Goal: Task Accomplishment & Management: Complete application form

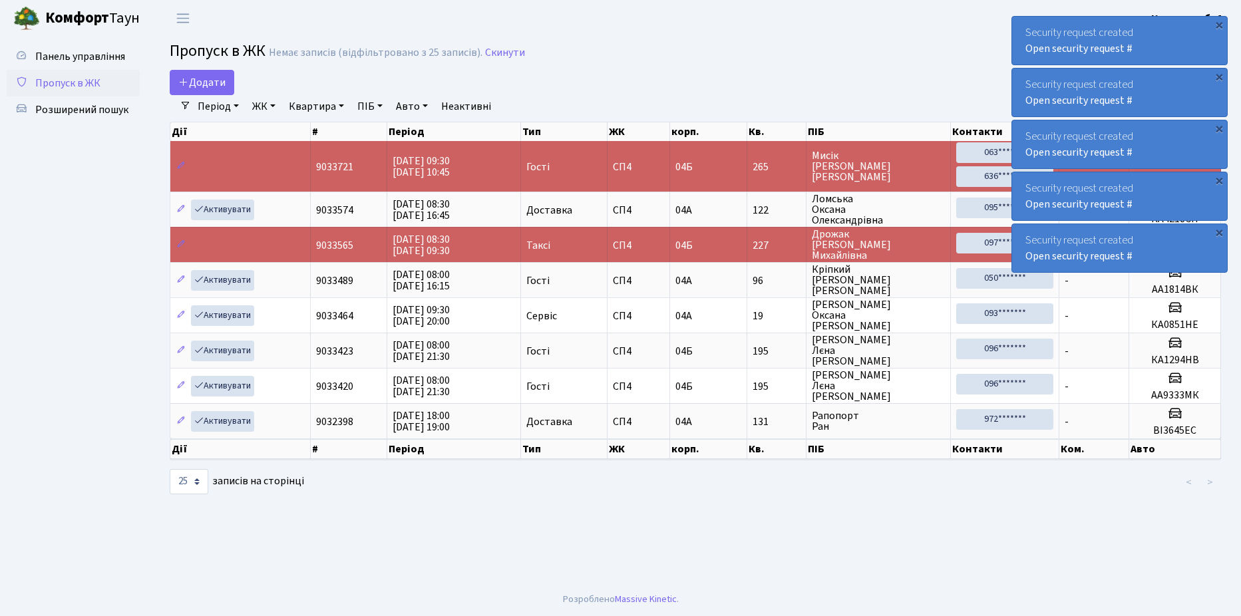
select select "25"
click at [119, 80] on link "Пропуск в ЖК" at bounding box center [73, 83] width 133 height 27
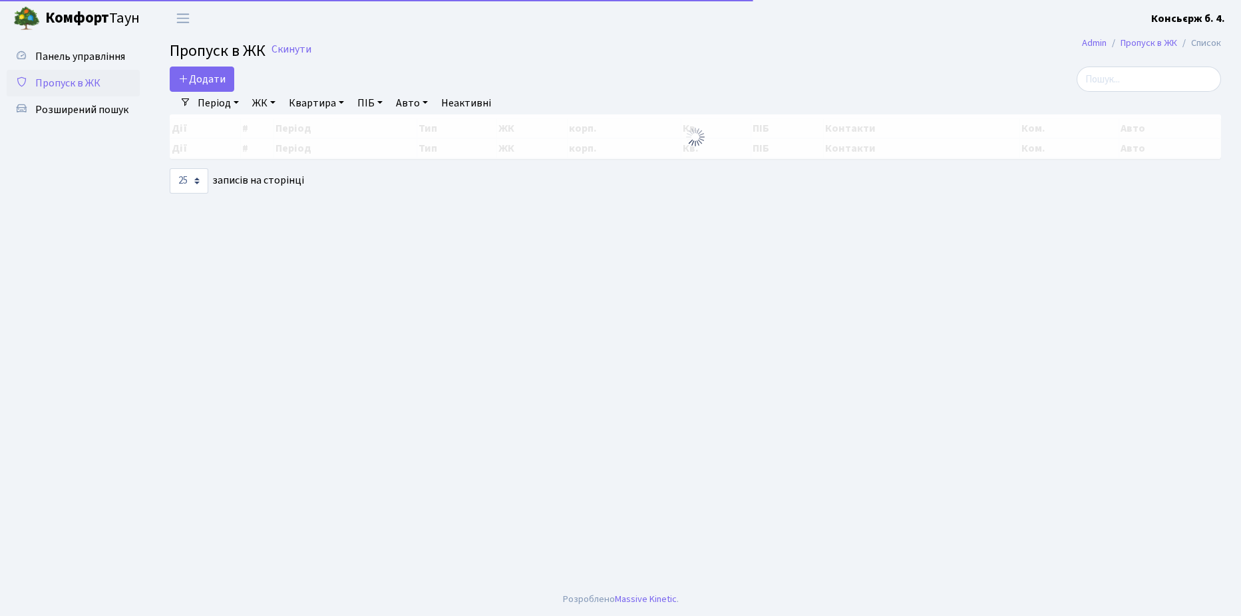
select select "25"
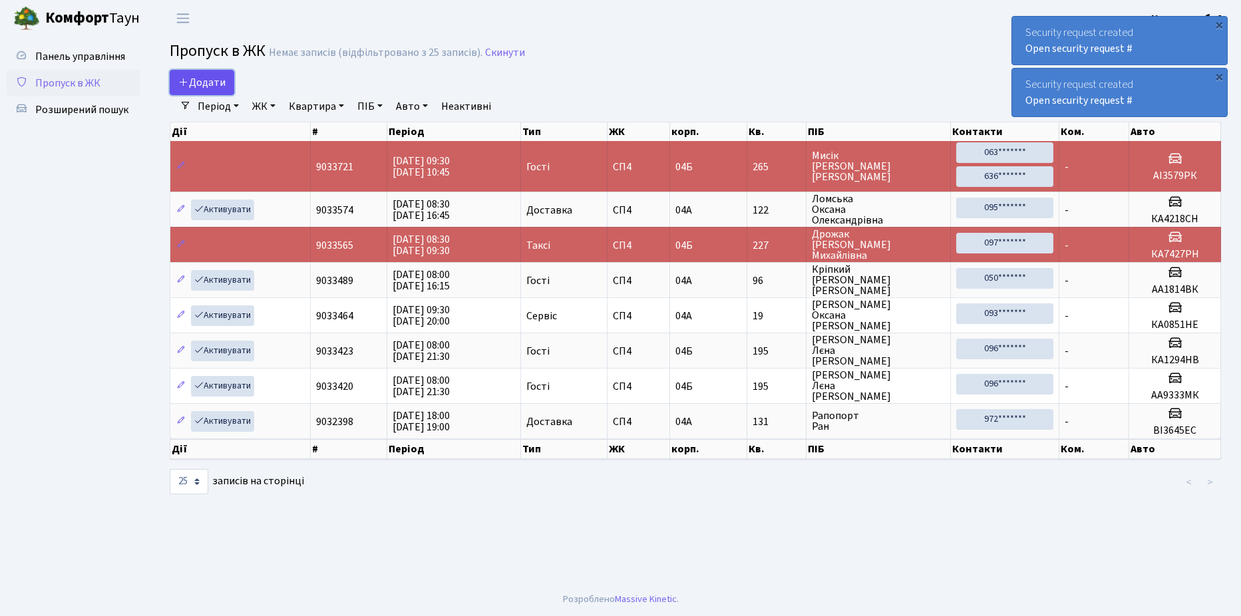
click at [227, 85] on link "Додати" at bounding box center [202, 82] width 65 height 25
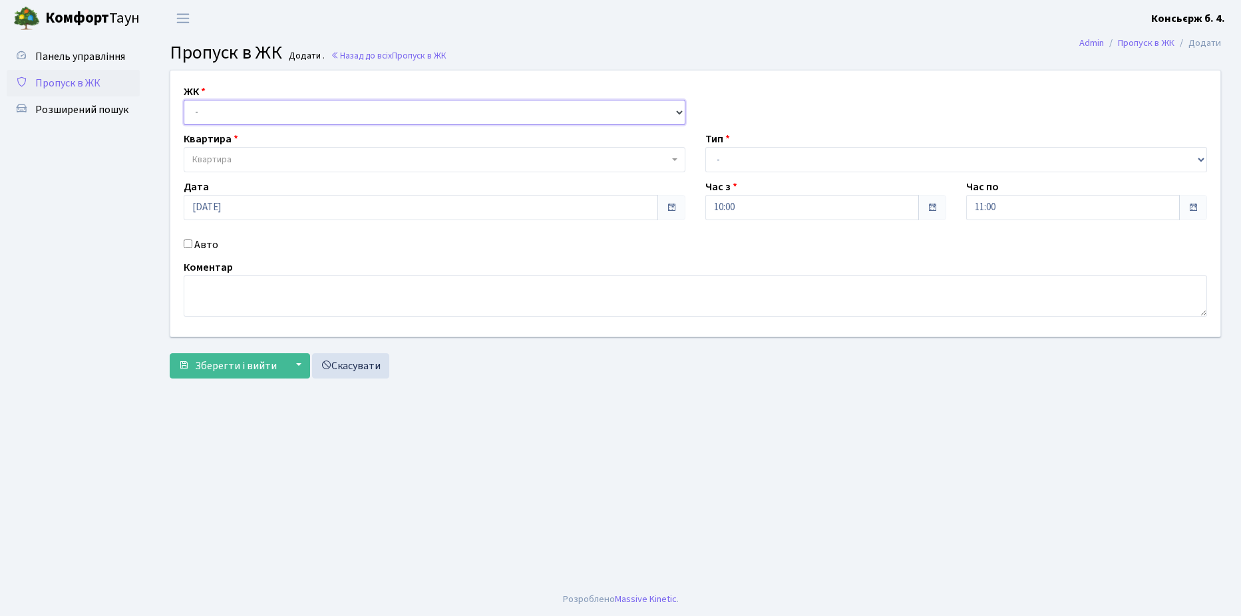
drag, startPoint x: 236, startPoint y: 113, endPoint x: 237, endPoint y: 123, distance: 10.1
click at [236, 113] on select "- СП4, Столичне шосе, 5" at bounding box center [435, 112] width 502 height 25
select select "325"
click at [184, 100] on select "- СП4, Столичне шосе, 5" at bounding box center [435, 112] width 502 height 25
select select
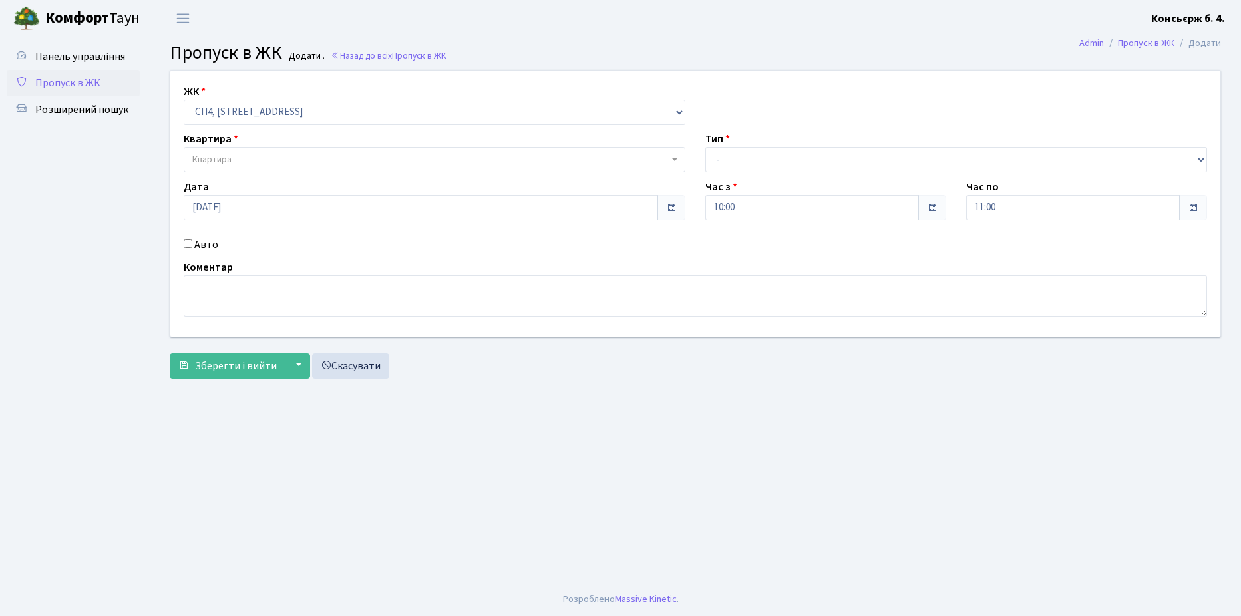
click at [252, 162] on span "Квартира" at bounding box center [430, 159] width 477 height 13
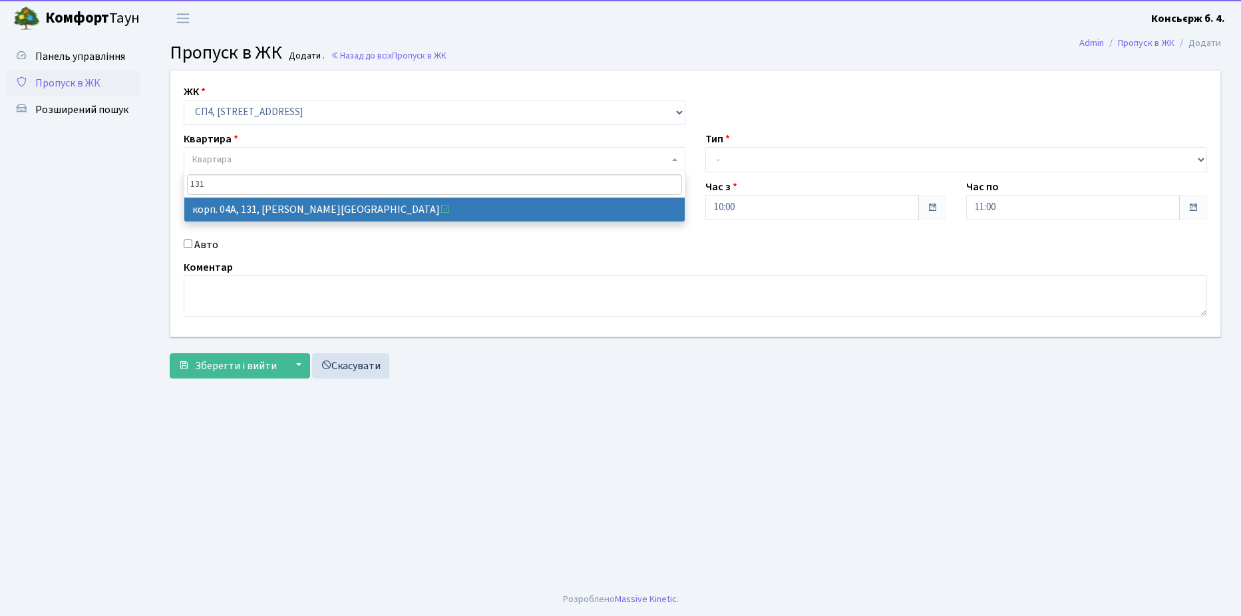
type input "131"
select select "21159"
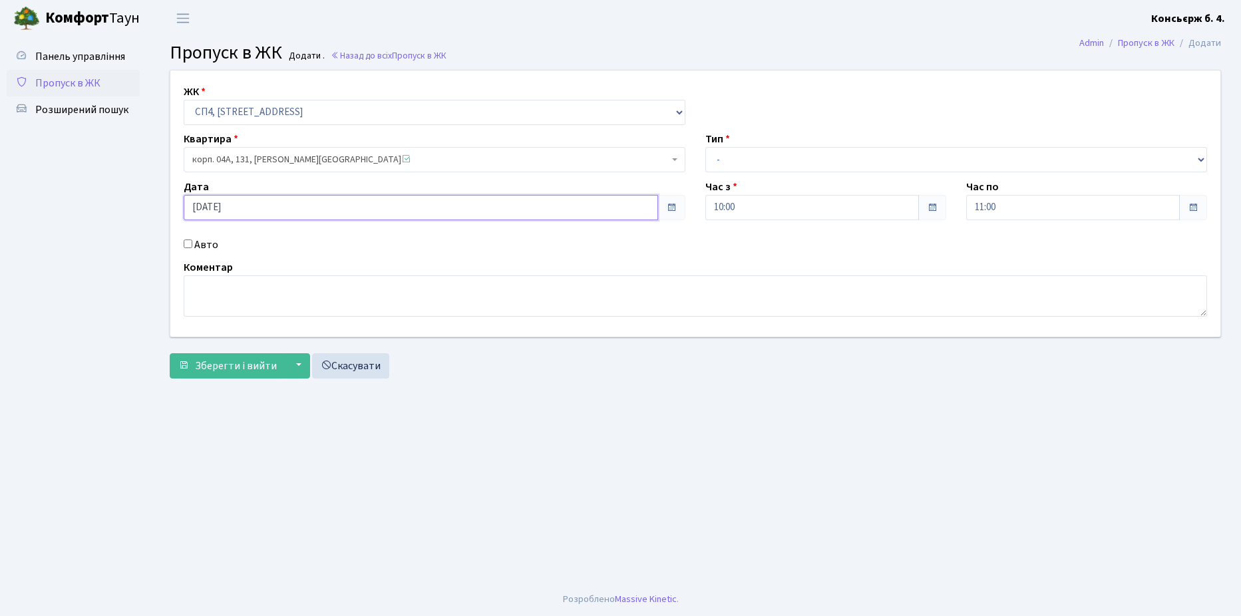
click at [209, 211] on input "02.10.2025" at bounding box center [421, 207] width 475 height 25
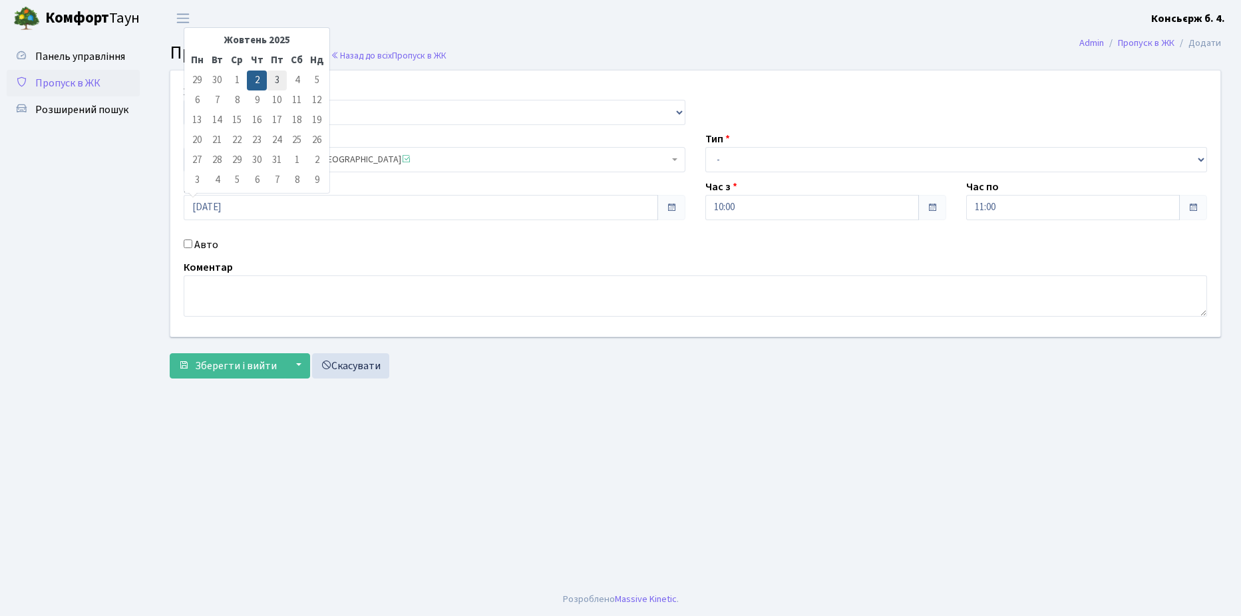
click at [273, 78] on td "3" at bounding box center [277, 81] width 20 height 20
type input "03.10.2025"
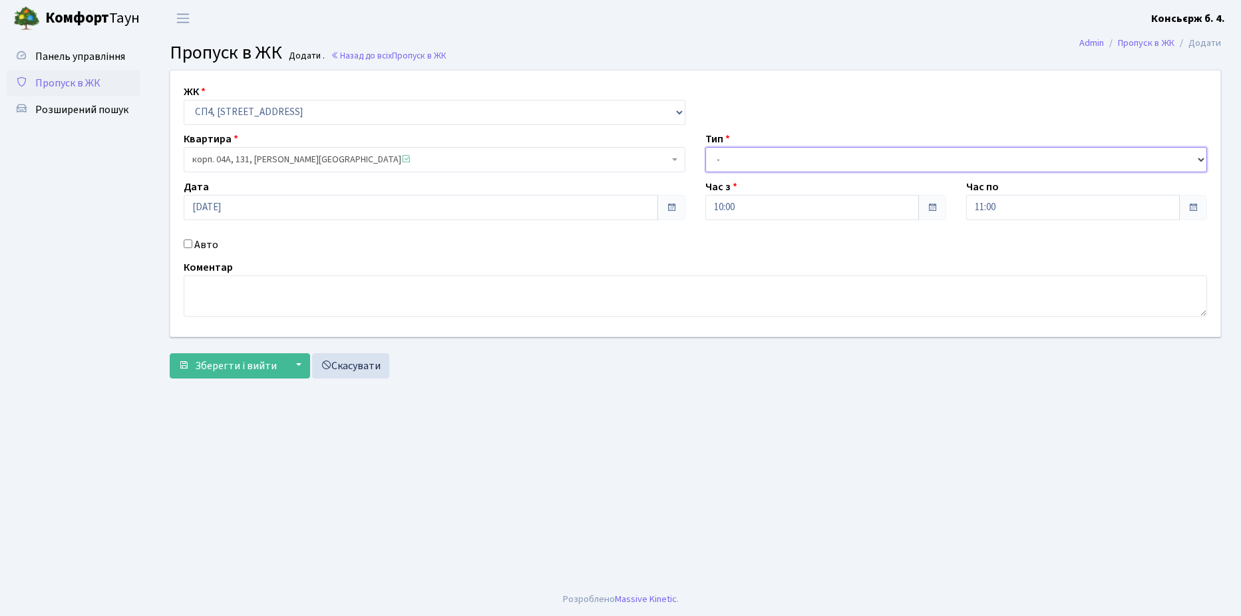
click at [767, 163] on select "- Доставка Таксі Гості Сервіс" at bounding box center [957, 159] width 502 height 25
click at [706, 147] on select "- Доставка Таксі Гості Сервіс" at bounding box center [957, 159] width 502 height 25
drag, startPoint x: 755, startPoint y: 165, endPoint x: 753, endPoint y: 172, distance: 6.9
click at [755, 165] on select "- Доставка Таксі Гості Сервіс" at bounding box center [957, 159] width 502 height 25
select select "18"
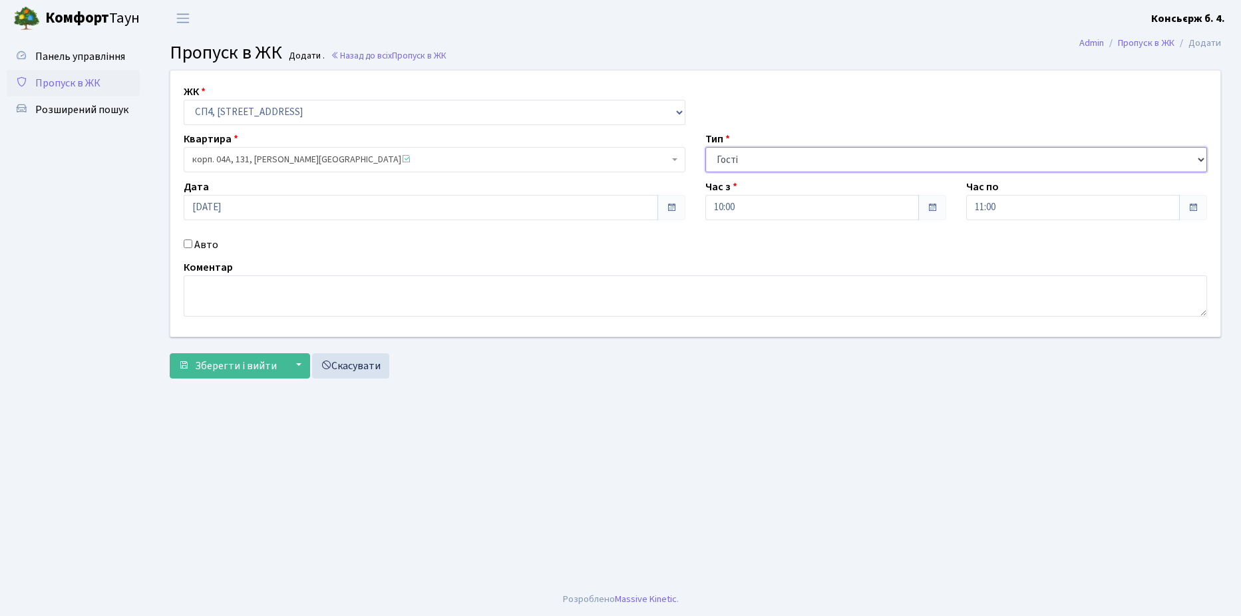
click at [706, 147] on select "- Доставка Таксі Гості Сервіс" at bounding box center [957, 159] width 502 height 25
click at [287, 305] on textarea at bounding box center [696, 296] width 1024 height 41
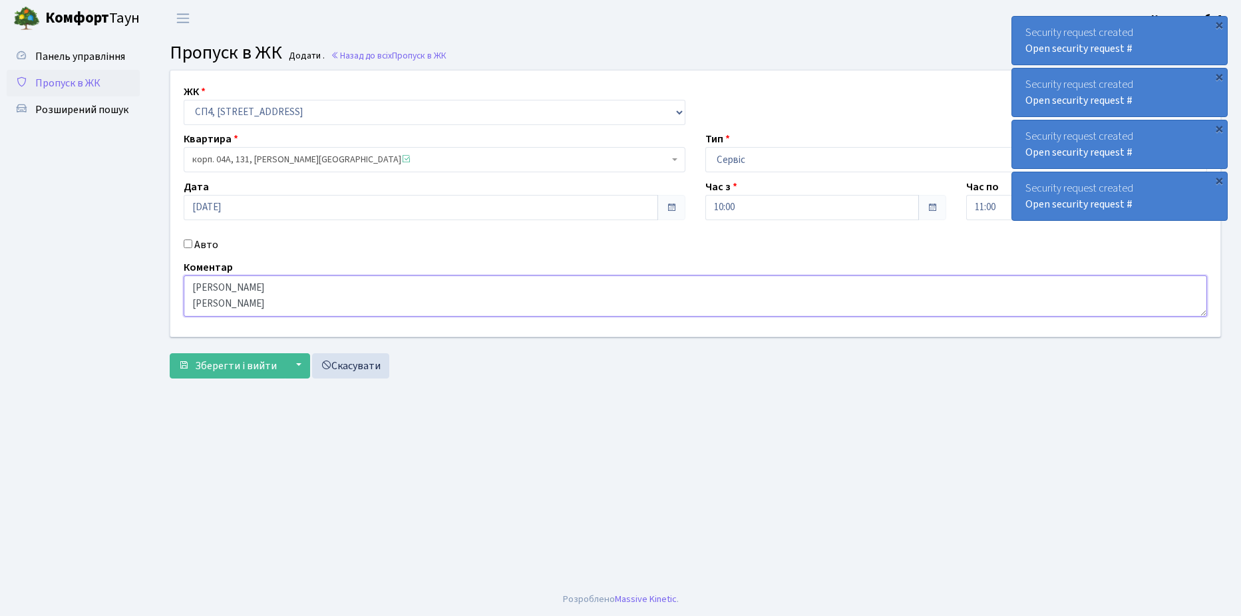
click at [276, 300] on textarea "СІЦІНСЬКИЙ ГНІЗДІЛОВ" at bounding box center [696, 296] width 1024 height 41
click at [274, 296] on textarea "СІЦІНСЬКИЙ ГНІЗДІЛОВ" at bounding box center [696, 296] width 1024 height 41
click at [267, 300] on textarea "СІЦІНСЬКИЙ ГНІЗДІЛОВ" at bounding box center [696, 296] width 1024 height 41
type textarea "СІЦІНСЬКИЙ ГНІЗДІЛОВ ПРОПУСТИТИ"
click at [246, 367] on span "Зберегти і вийти" at bounding box center [236, 366] width 82 height 15
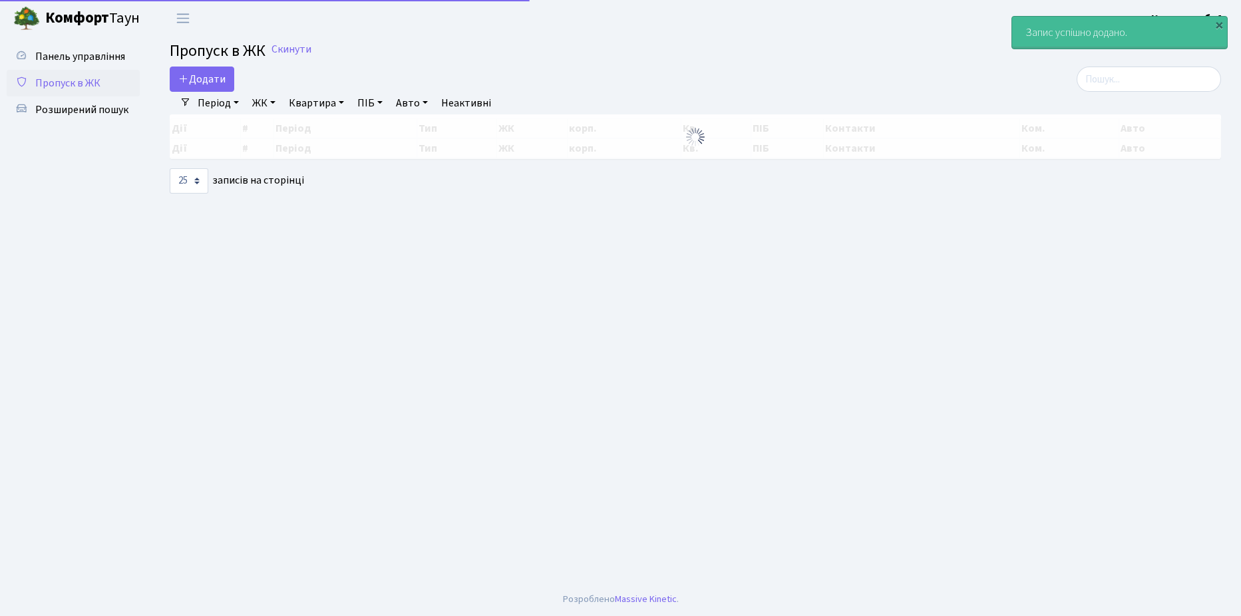
select select "25"
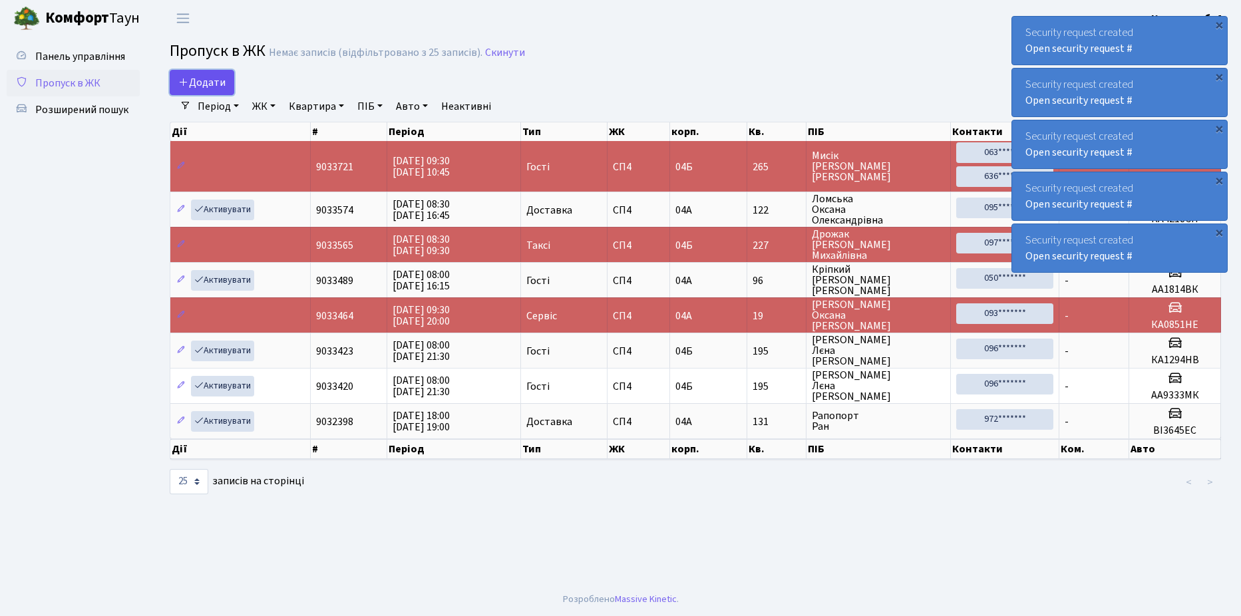
click at [202, 79] on span "Додати" at bounding box center [201, 82] width 47 height 15
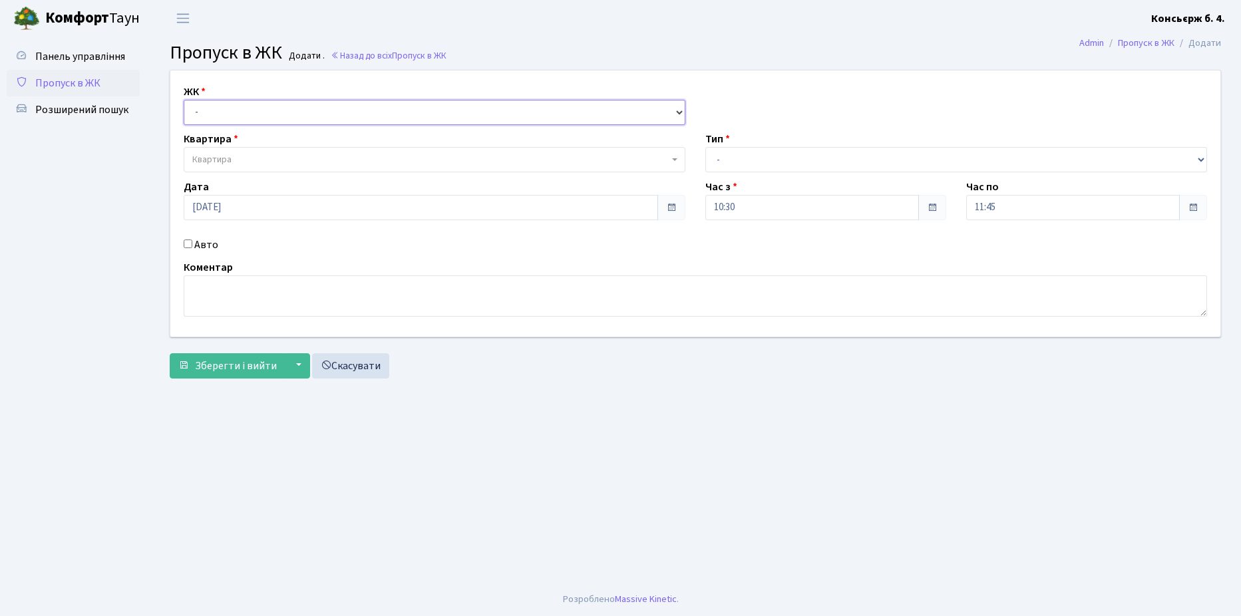
click at [244, 114] on select "- СП4, Столичне шосе, 5" at bounding box center [435, 112] width 502 height 25
select select "325"
click at [184, 100] on select "- СП4, Столичне шосе, 5" at bounding box center [435, 112] width 502 height 25
select select
click at [248, 153] on span "Квартира" at bounding box center [430, 159] width 477 height 13
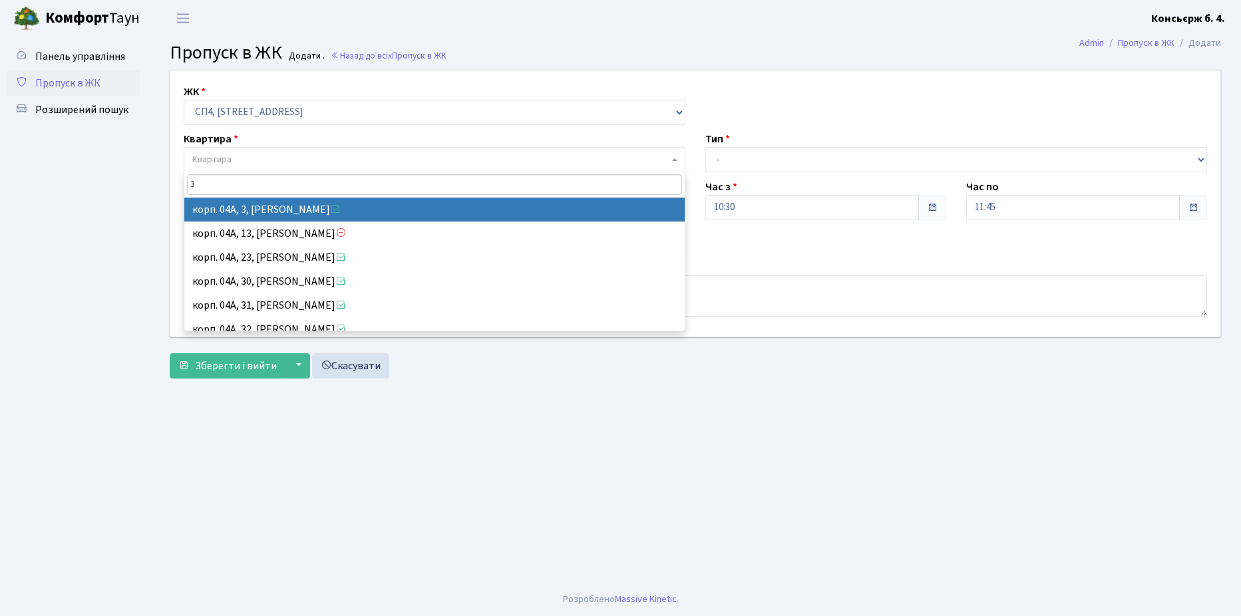
type input "3"
select select "21031"
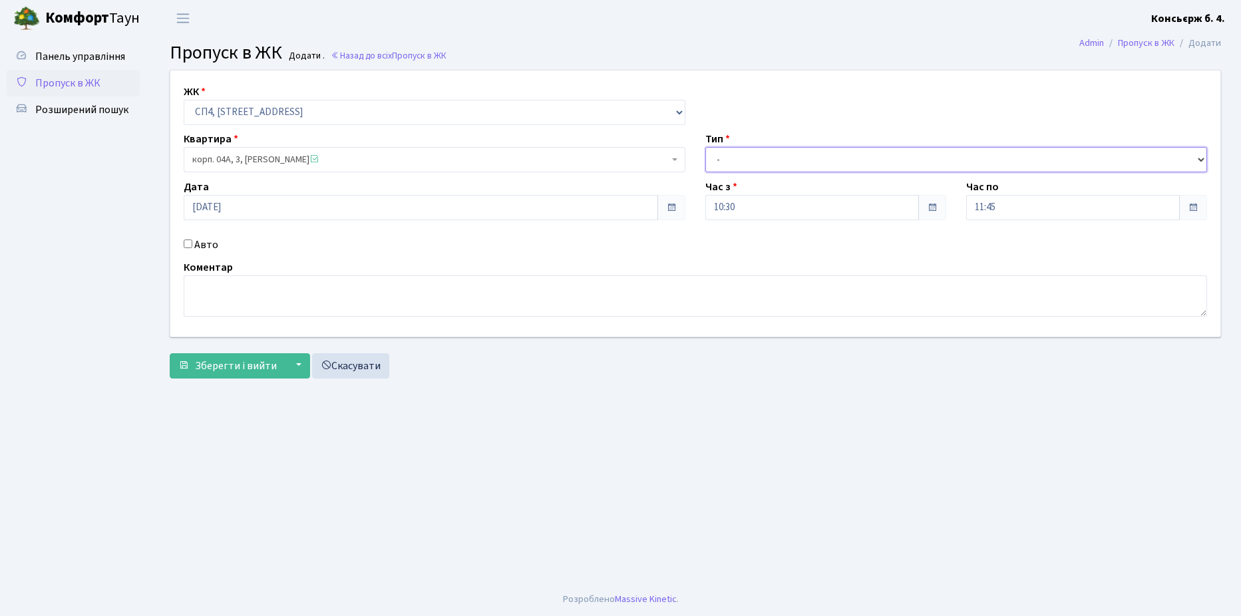
click at [756, 161] on select "- Доставка Таксі Гості Сервіс" at bounding box center [957, 159] width 502 height 25
select select "1"
click at [706, 147] on select "- Доставка Таксі Гості Сервіс" at bounding box center [957, 159] width 502 height 25
click at [188, 245] on input "Авто" at bounding box center [188, 244] width 9 height 9
checkbox input "true"
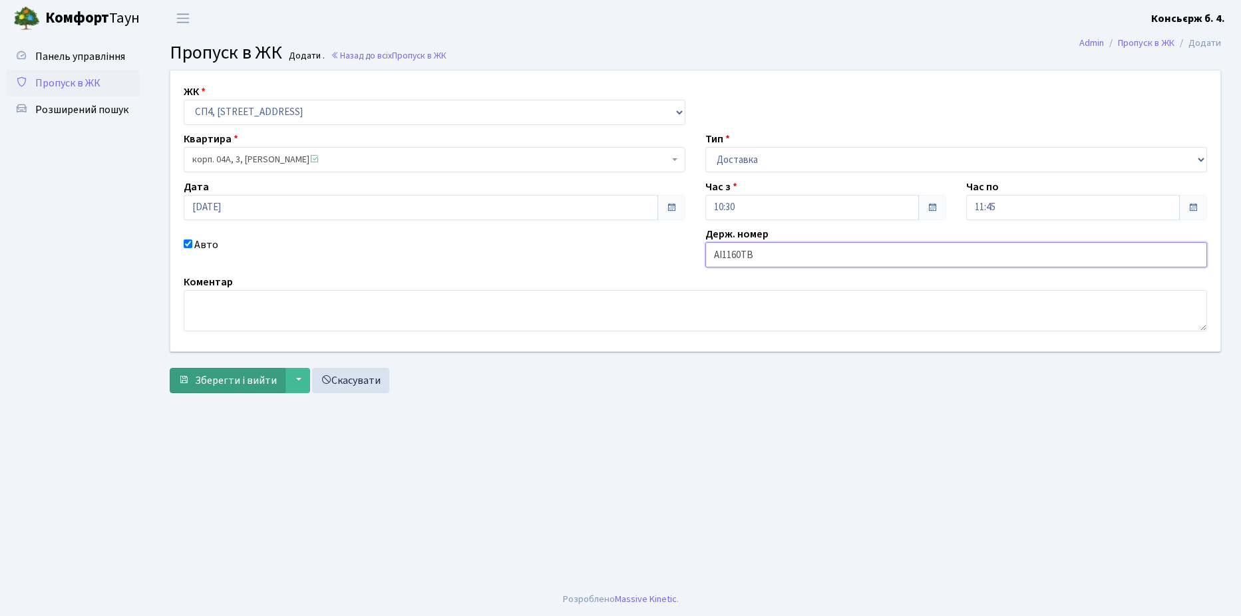
type input "AI1160TB"
click at [243, 371] on button "Зберегти і вийти" at bounding box center [228, 380] width 116 height 25
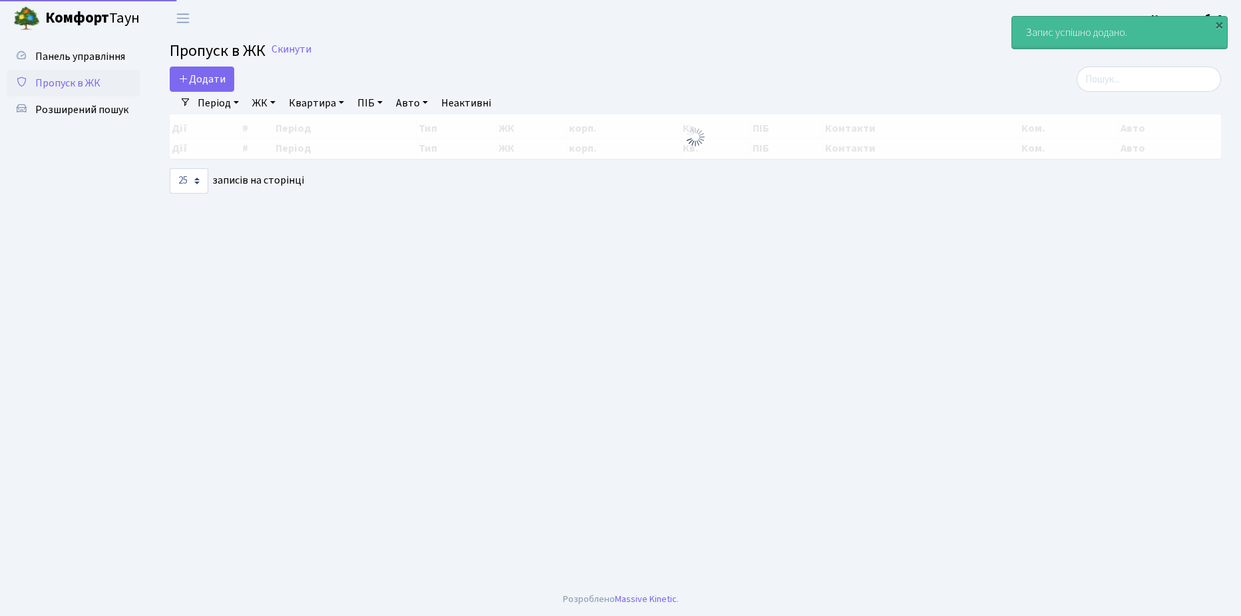
select select "25"
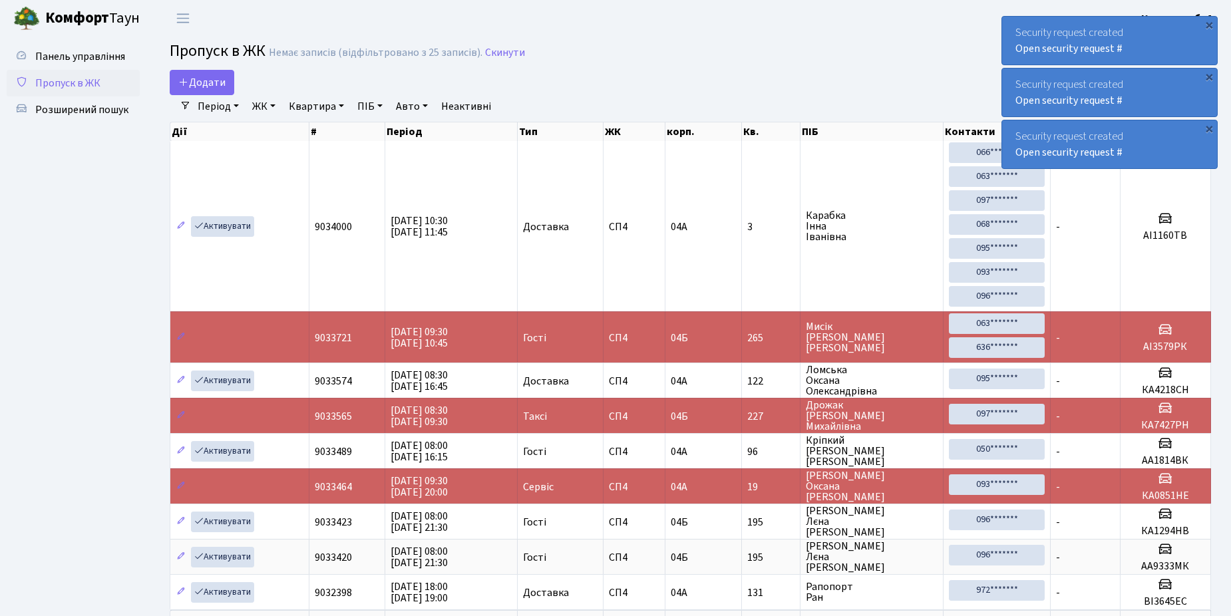
click at [102, 84] on link "Пропуск в ЖК" at bounding box center [73, 83] width 133 height 27
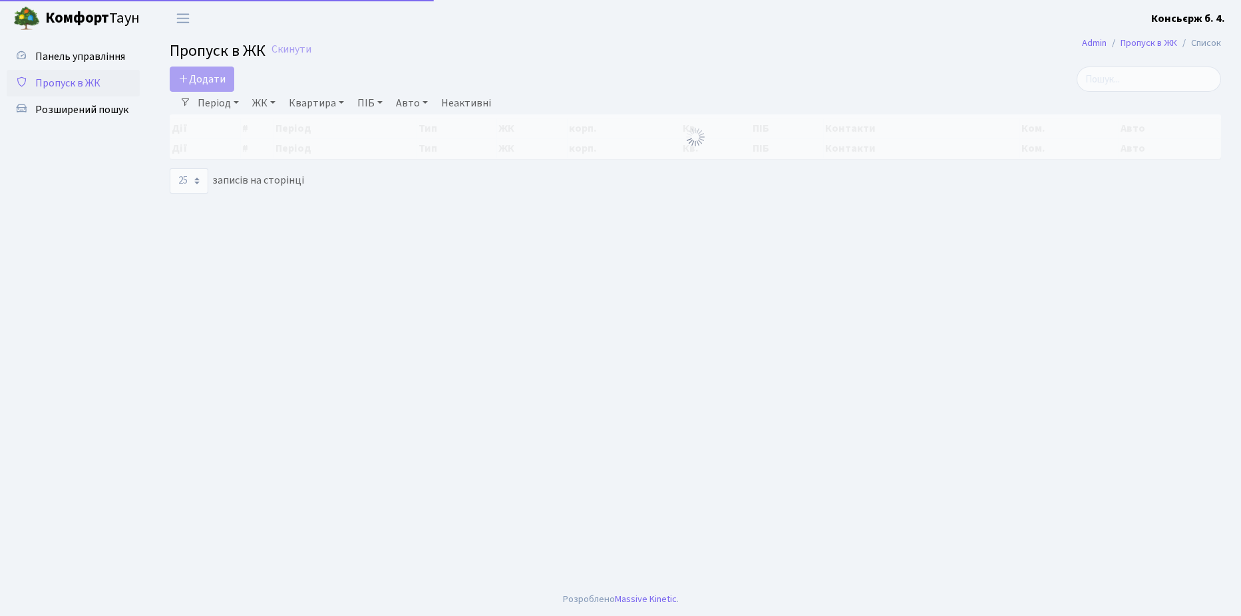
select select "25"
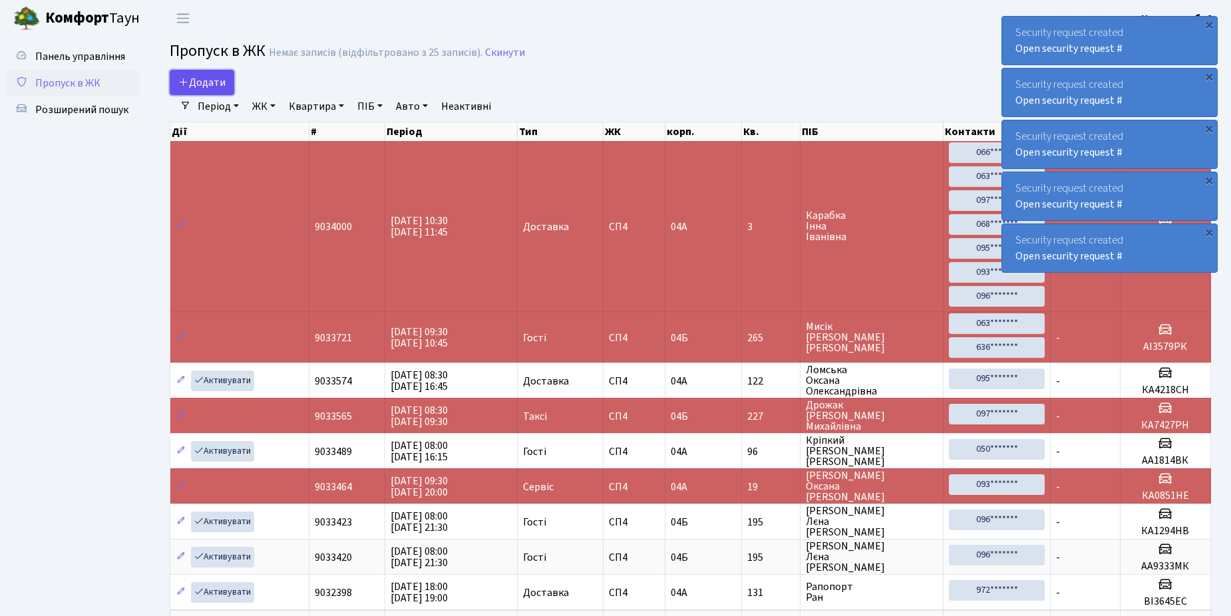
click at [212, 74] on link "Додати" at bounding box center [202, 82] width 65 height 25
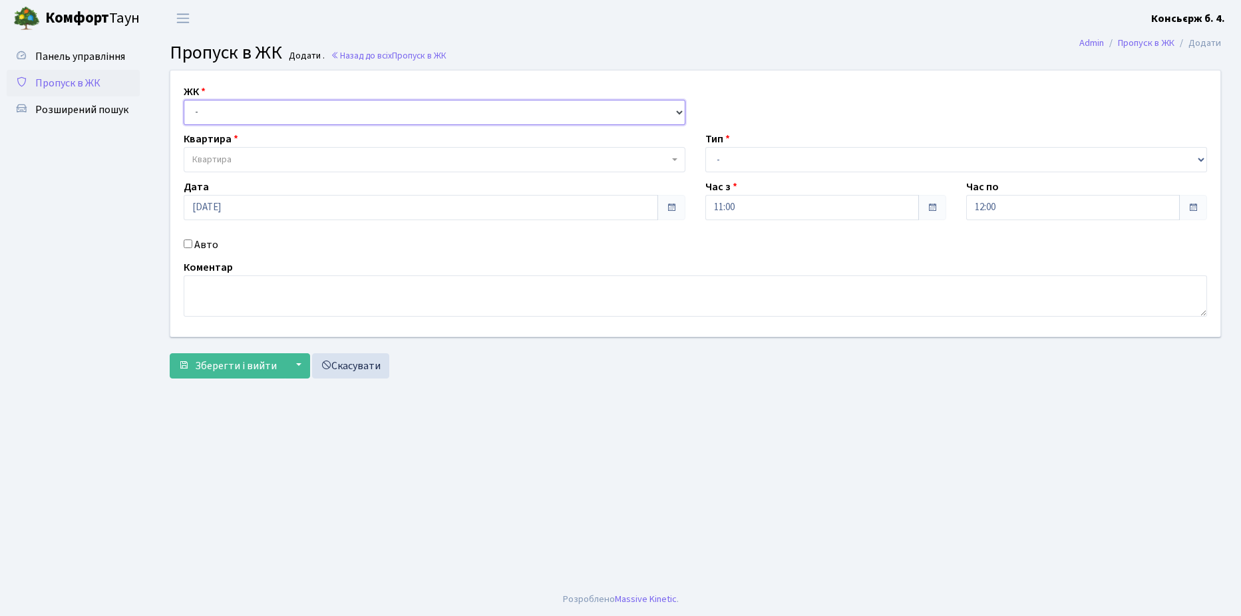
click at [288, 118] on select "- [STREET_ADDRESS]" at bounding box center [435, 112] width 502 height 25
select select "325"
click at [184, 100] on select "- [STREET_ADDRESS]" at bounding box center [435, 112] width 502 height 25
select select
click at [255, 154] on span "Квартира" at bounding box center [430, 159] width 477 height 13
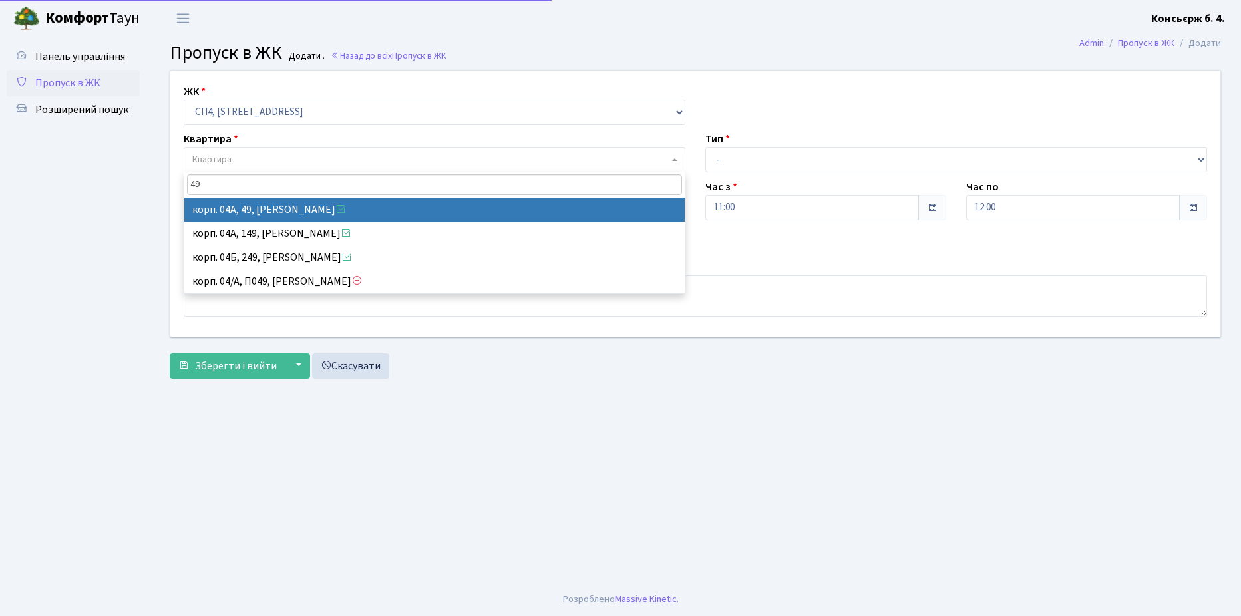
type input "49"
select select "21077"
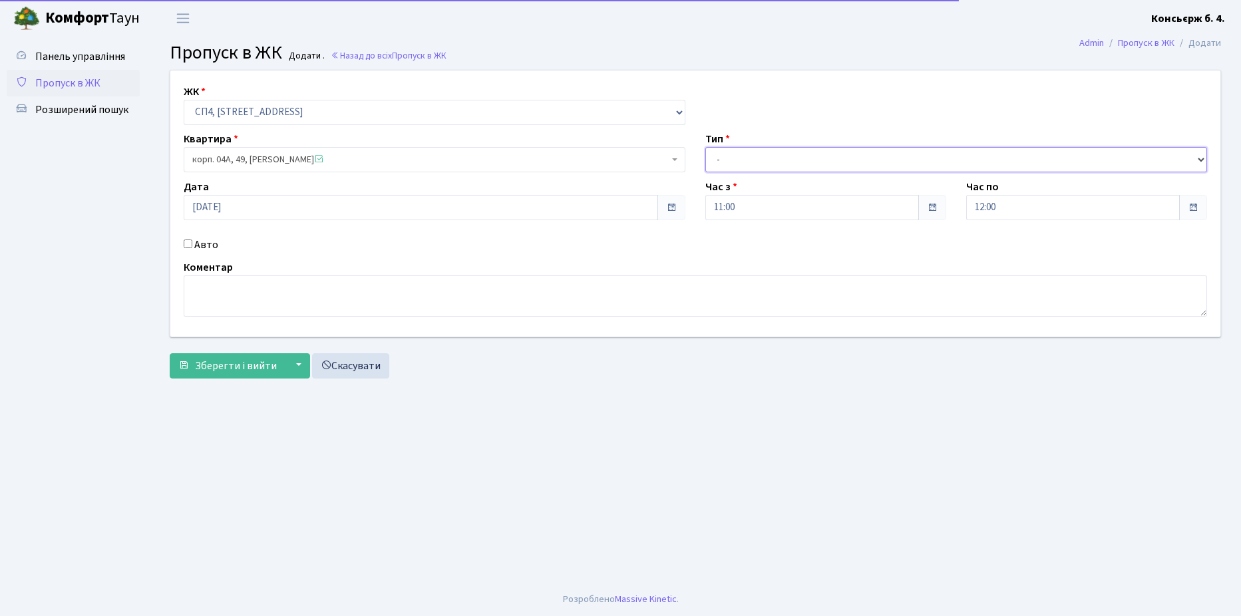
drag, startPoint x: 761, startPoint y: 150, endPoint x: 761, endPoint y: 171, distance: 20.6
click at [762, 150] on select "- Доставка Таксі Гості Сервіс" at bounding box center [957, 159] width 502 height 25
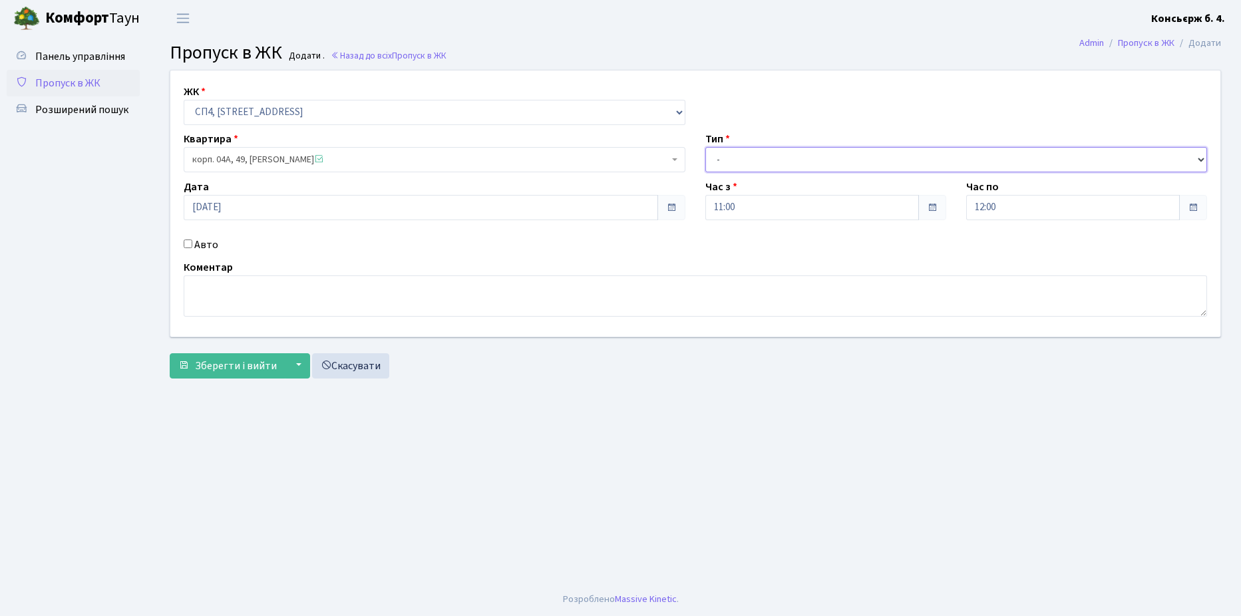
select select "1"
click at [706, 147] on select "- Доставка Таксі Гості Сервіс" at bounding box center [957, 159] width 502 height 25
click at [184, 240] on input "Авто" at bounding box center [188, 244] width 9 height 9
checkbox input "true"
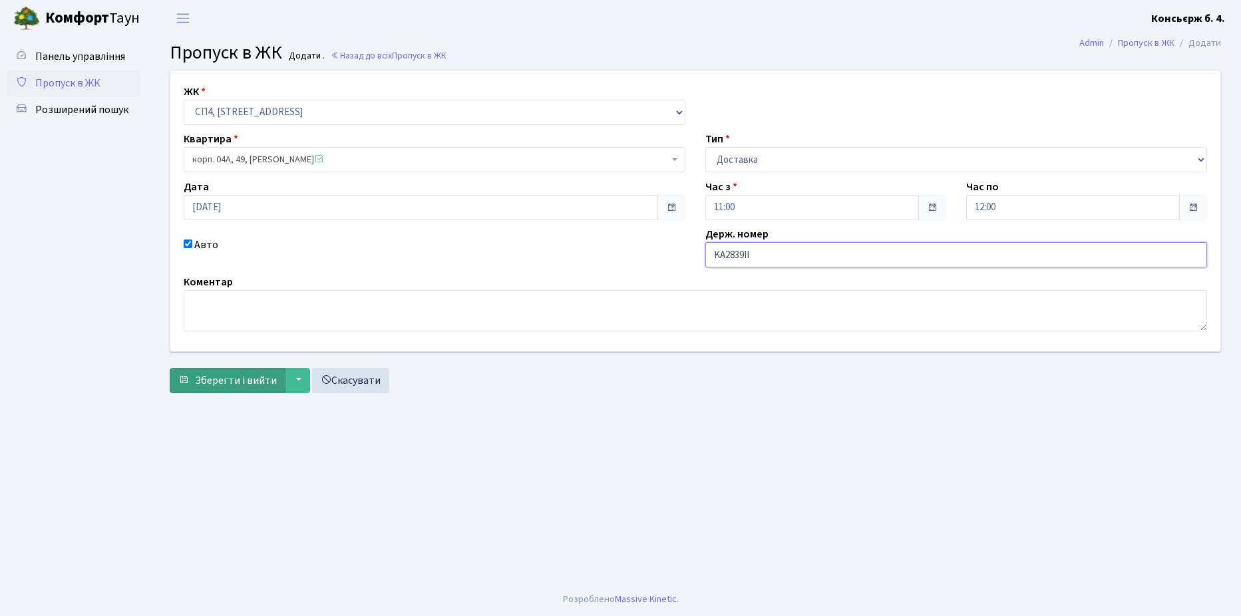
type input "KA2839II"
click at [220, 384] on span "Зберегти і вийти" at bounding box center [236, 380] width 82 height 15
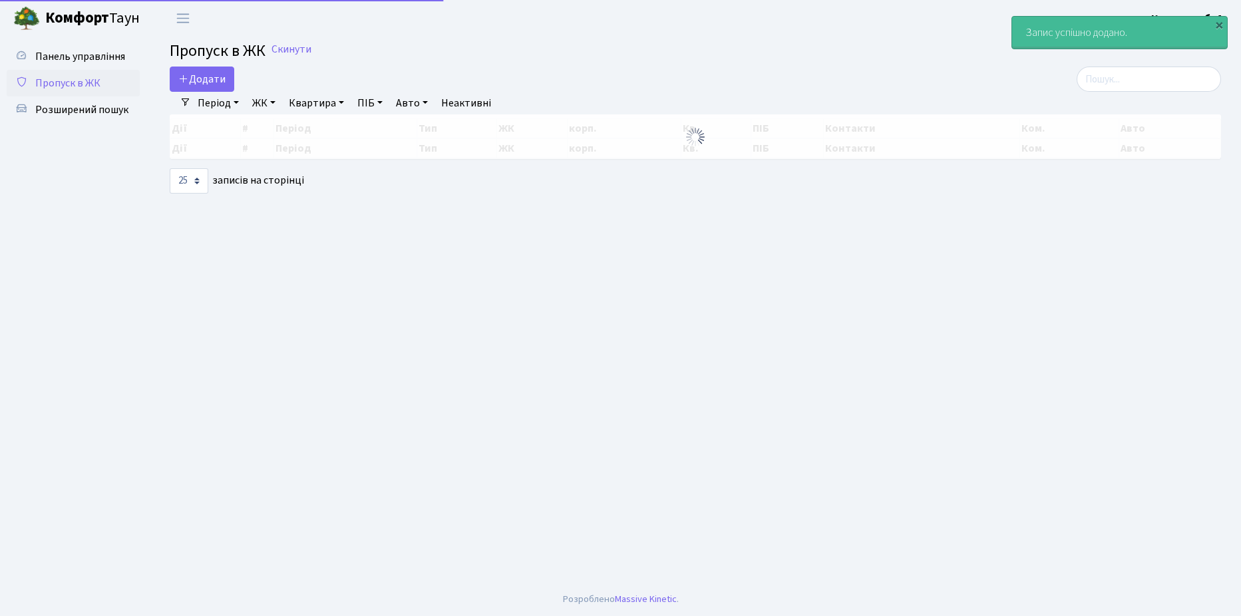
select select "25"
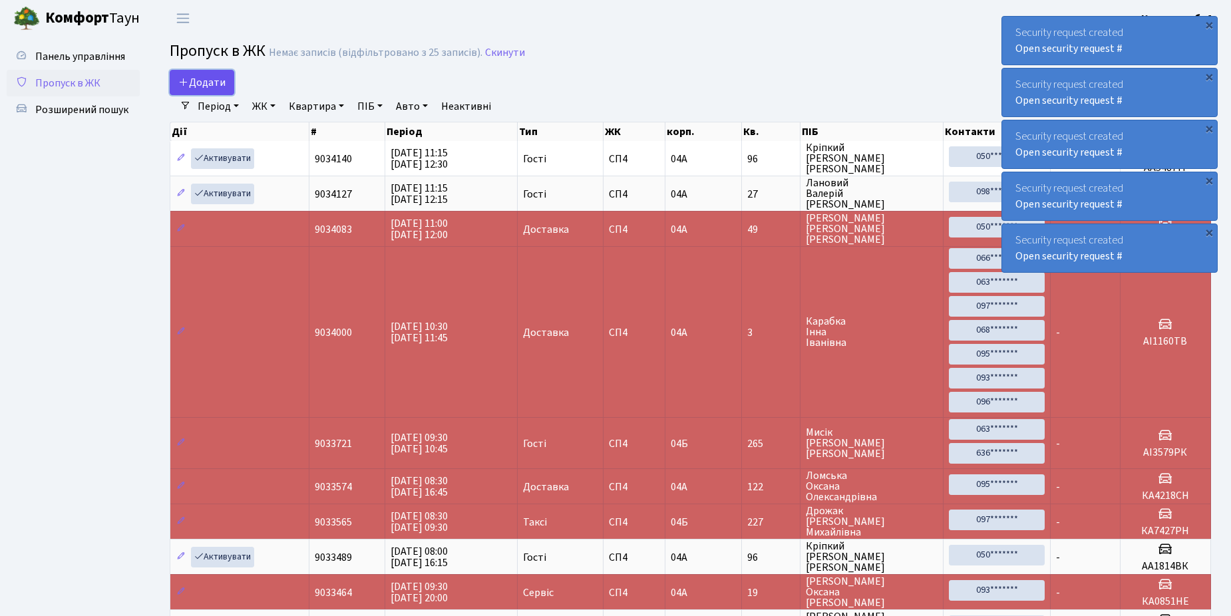
click at [210, 77] on span "Додати" at bounding box center [201, 82] width 47 height 15
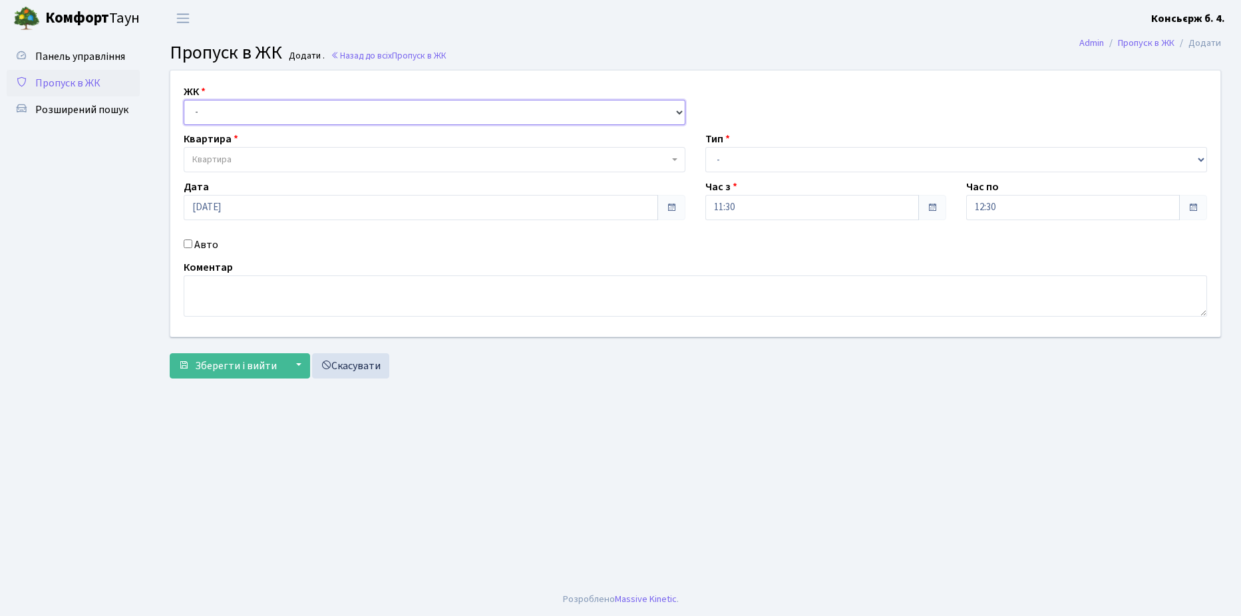
click at [234, 118] on select "- [STREET_ADDRESS]" at bounding box center [435, 112] width 502 height 25
select select "325"
click at [184, 100] on select "- [STREET_ADDRESS]" at bounding box center [435, 112] width 502 height 25
select select
click at [238, 150] on span "Квартира" at bounding box center [435, 159] width 502 height 25
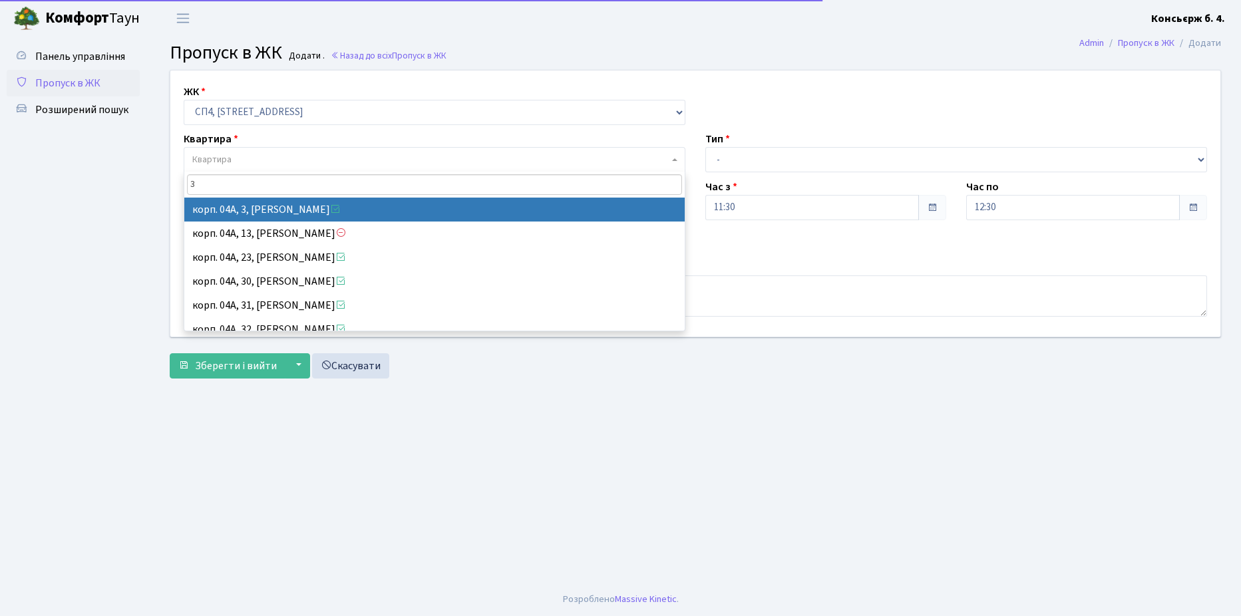
type input "3"
select select "21031"
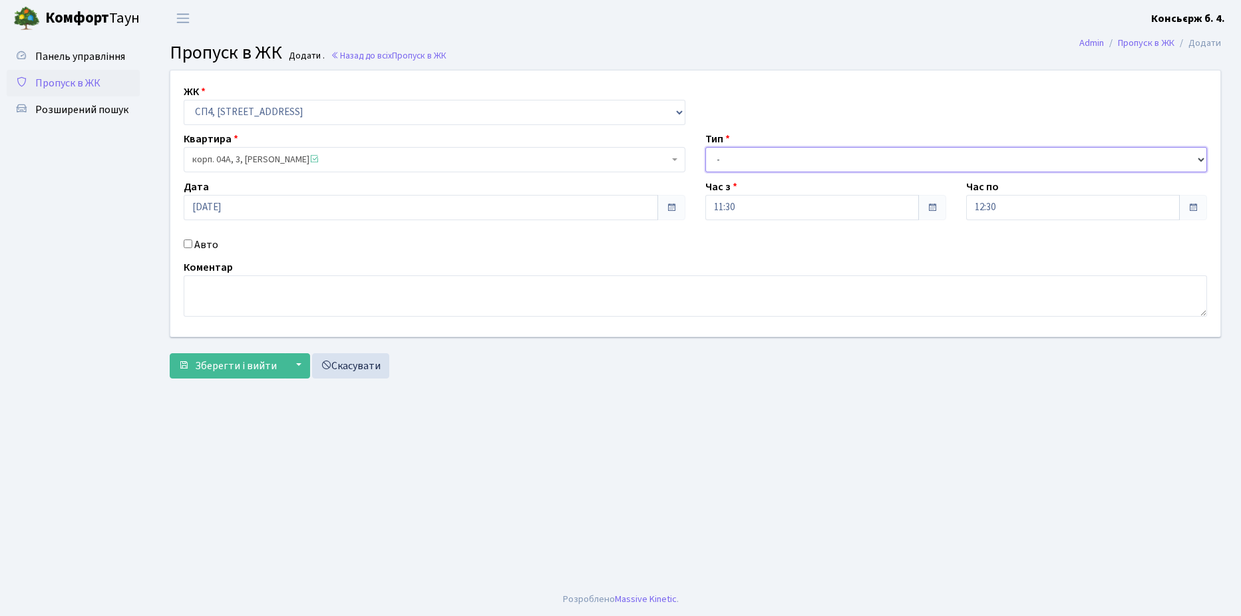
drag, startPoint x: 787, startPoint y: 155, endPoint x: 785, endPoint y: 172, distance: 16.7
click at [787, 155] on select "- Доставка Таксі Гості Сервіс" at bounding box center [957, 159] width 502 height 25
select select "18"
click at [706, 147] on select "- Доставка Таксі Гості Сервіс" at bounding box center [957, 159] width 502 height 25
click at [184, 246] on input "Авто" at bounding box center [188, 244] width 9 height 9
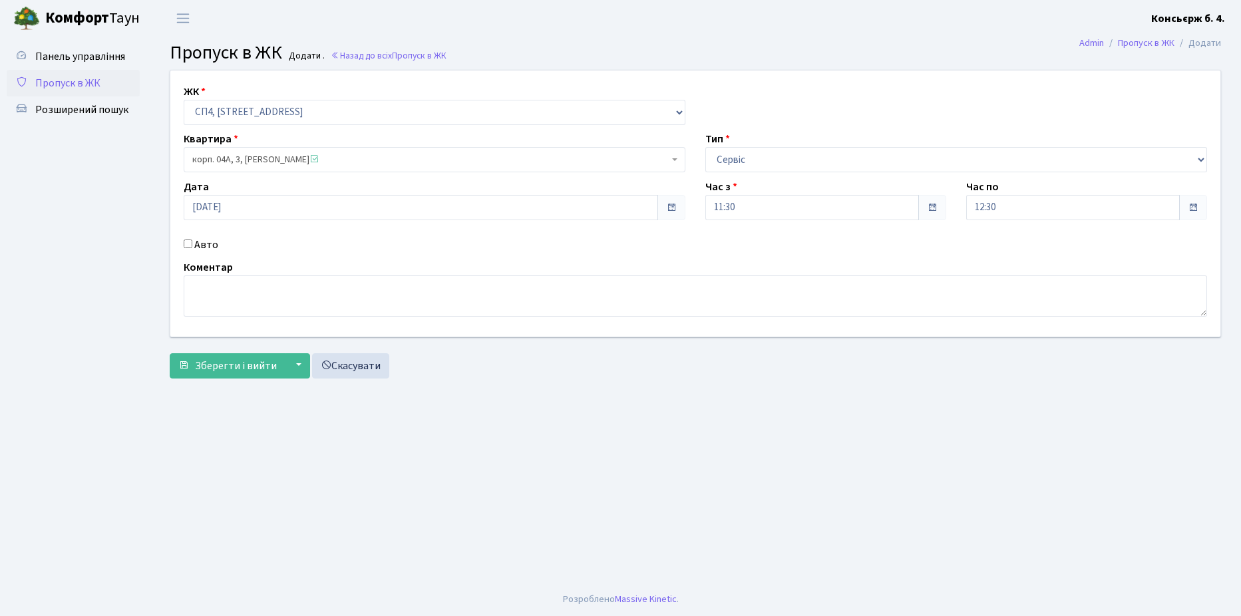
checkbox input "true"
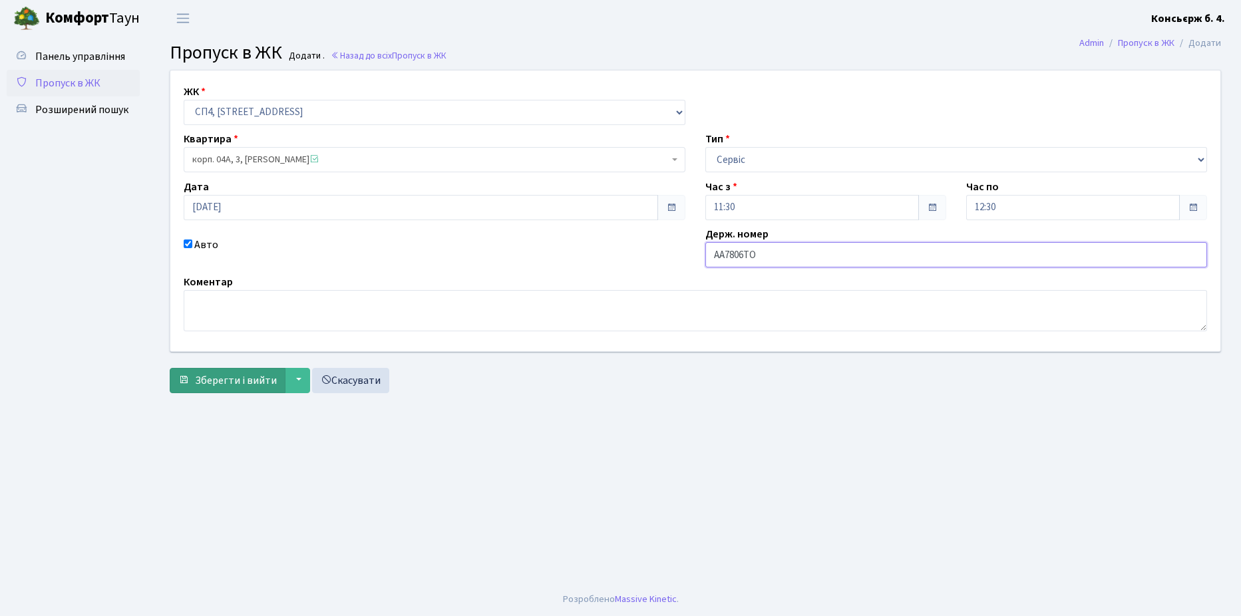
type input "AA7806TO"
click at [234, 373] on span "Зберегти і вийти" at bounding box center [236, 380] width 82 height 15
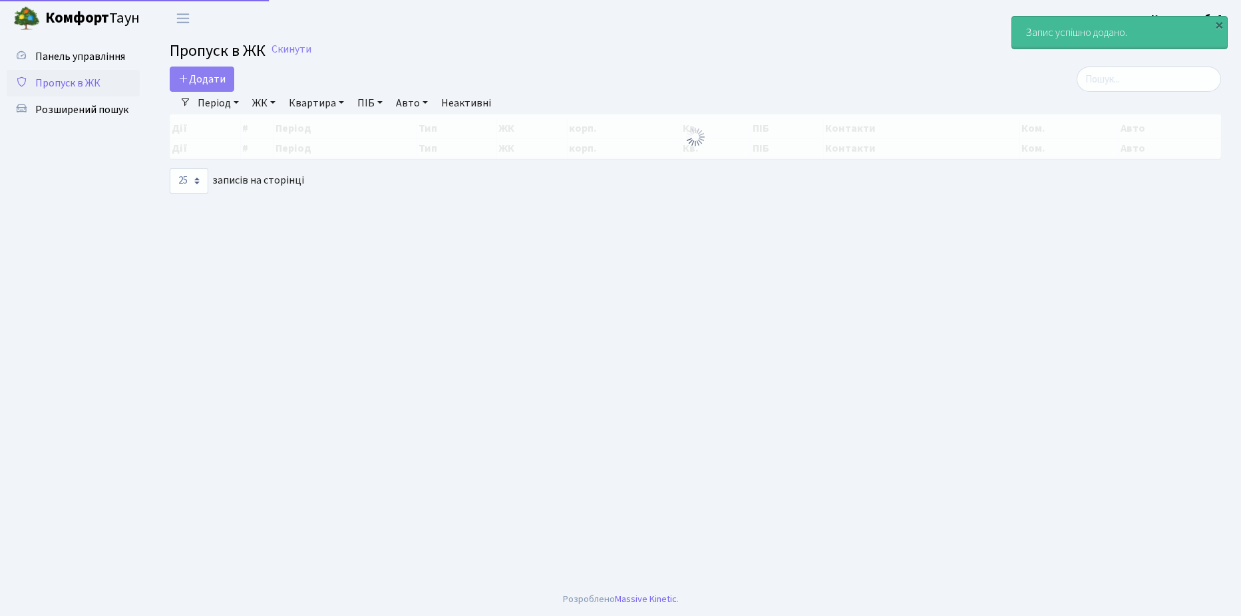
select select "25"
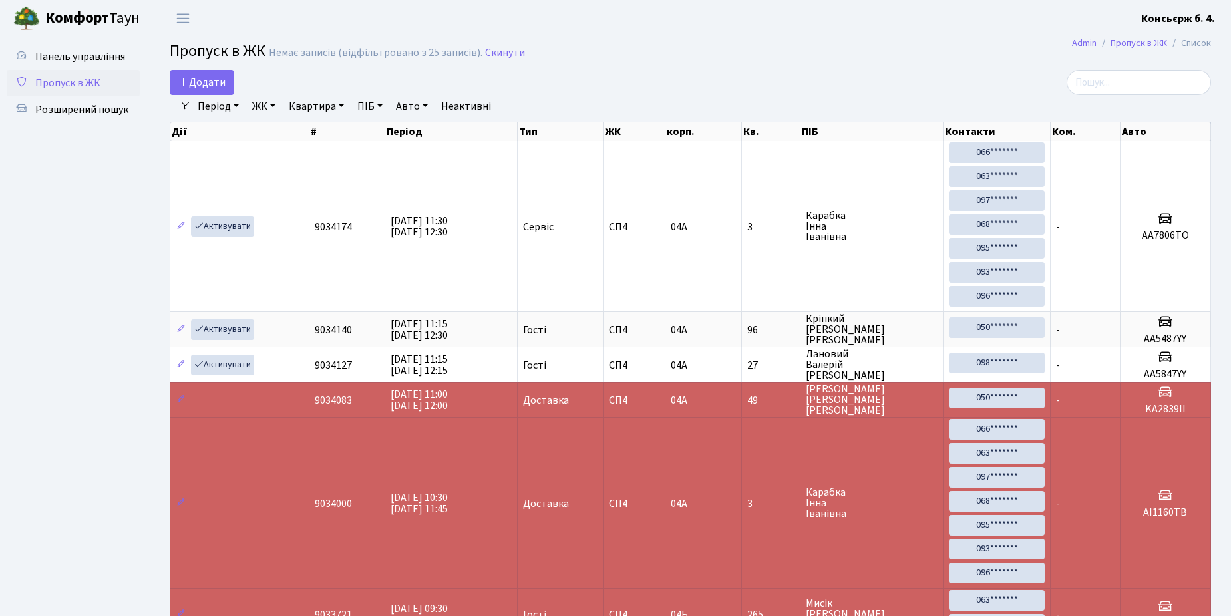
click at [95, 88] on span "Пропуск в ЖК" at bounding box center [67, 83] width 65 height 15
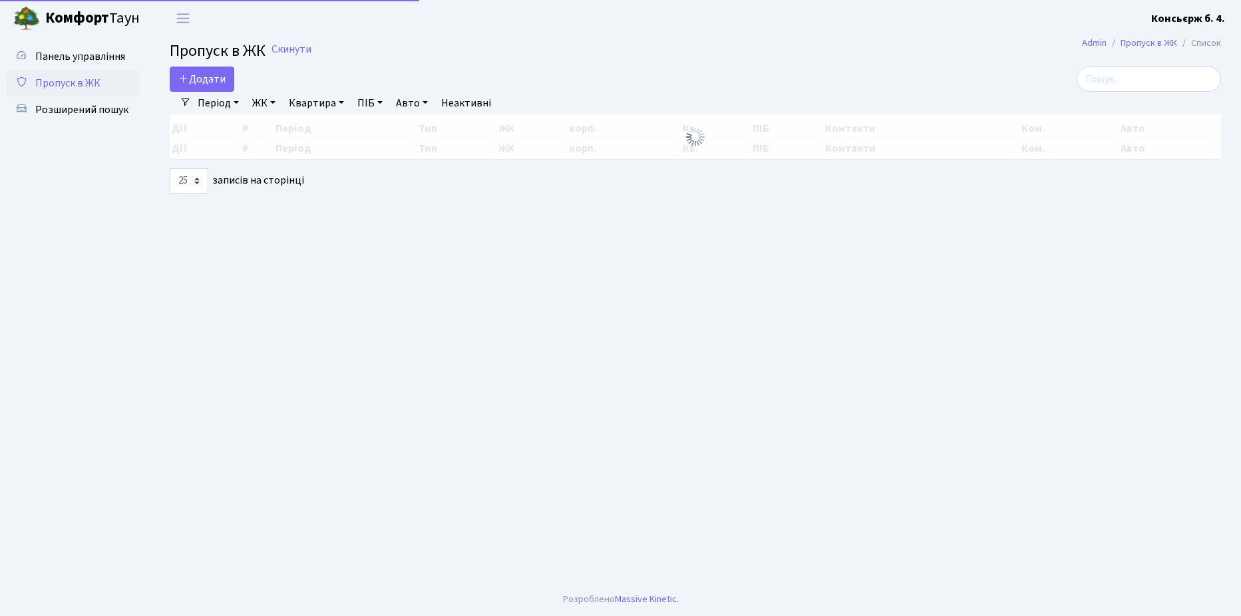
select select "25"
